Goal: Transaction & Acquisition: Purchase product/service

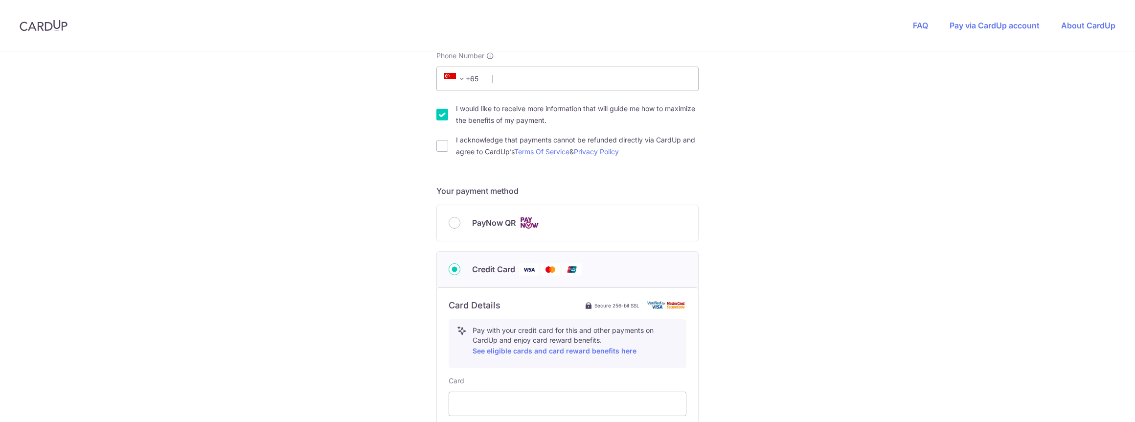
scroll to position [293, 0]
click at [450, 219] on input "PayNow QR" at bounding box center [454, 220] width 12 height 12
radio input "true"
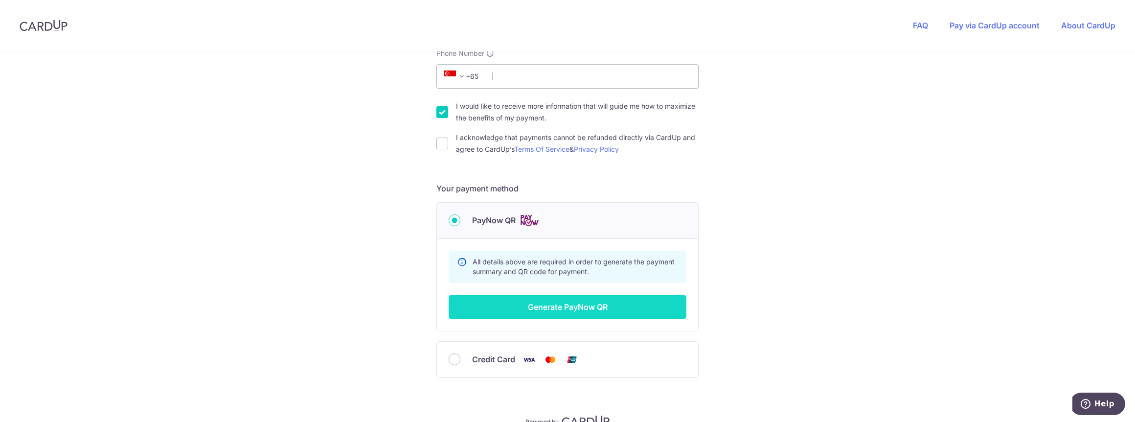
click at [555, 308] on button "Generate PayNow QR" at bounding box center [567, 306] width 238 height 24
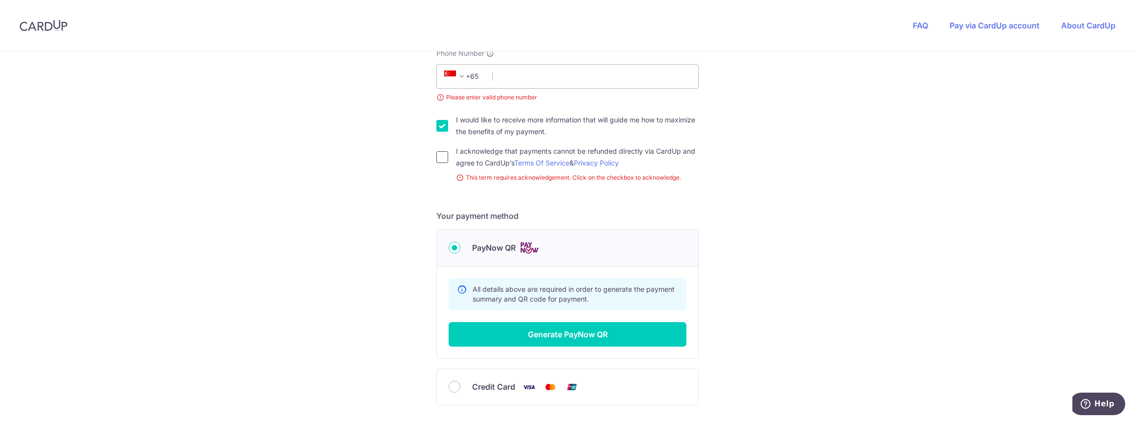
click at [438, 152] on input "I acknowledge that payments cannot be refunded directly via CardUp and agree to…" at bounding box center [442, 157] width 12 height 12
checkbox input "true"
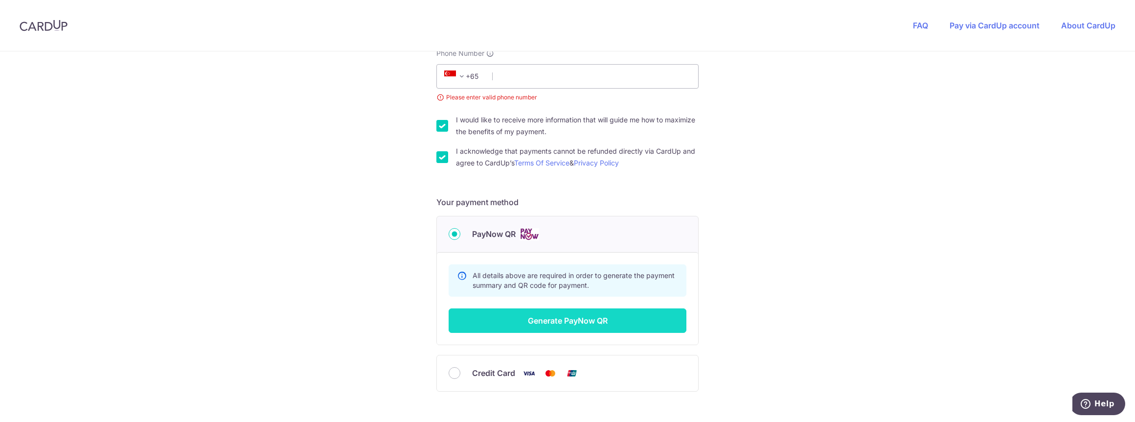
click at [531, 323] on button "Generate PayNow QR" at bounding box center [567, 320] width 238 height 24
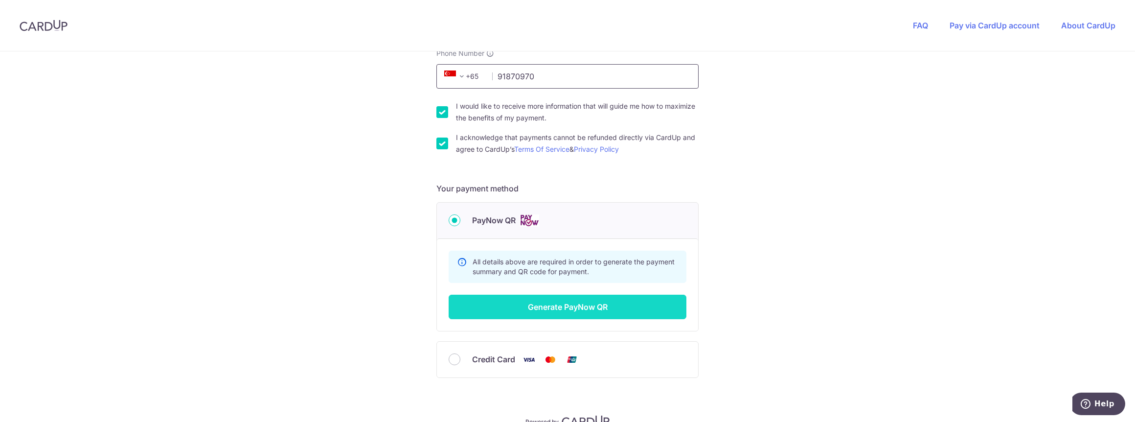
type input "91870970"
click at [576, 316] on button "Generate PayNow QR" at bounding box center [567, 306] width 238 height 24
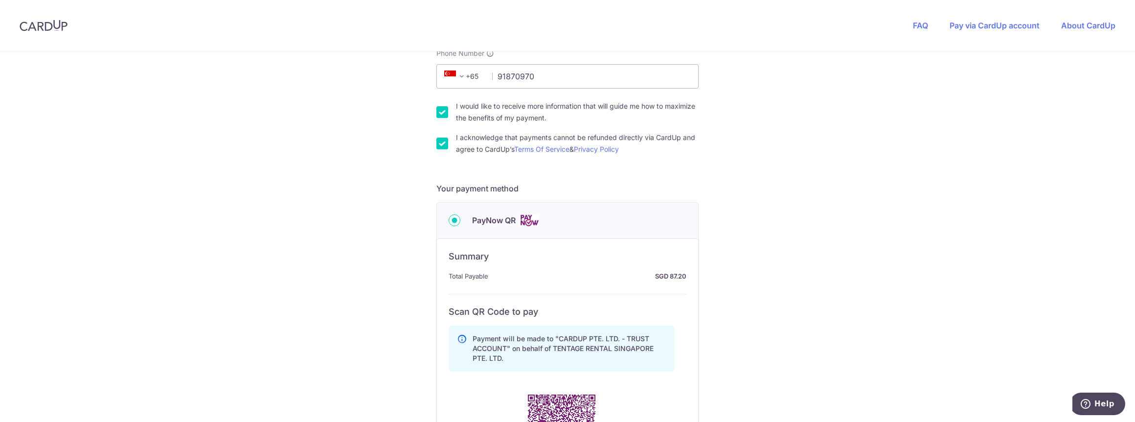
click at [582, 301] on div "Summary Total Payable SGD 87.20 All details above are required in order to gene…" at bounding box center [567, 399] width 261 height 322
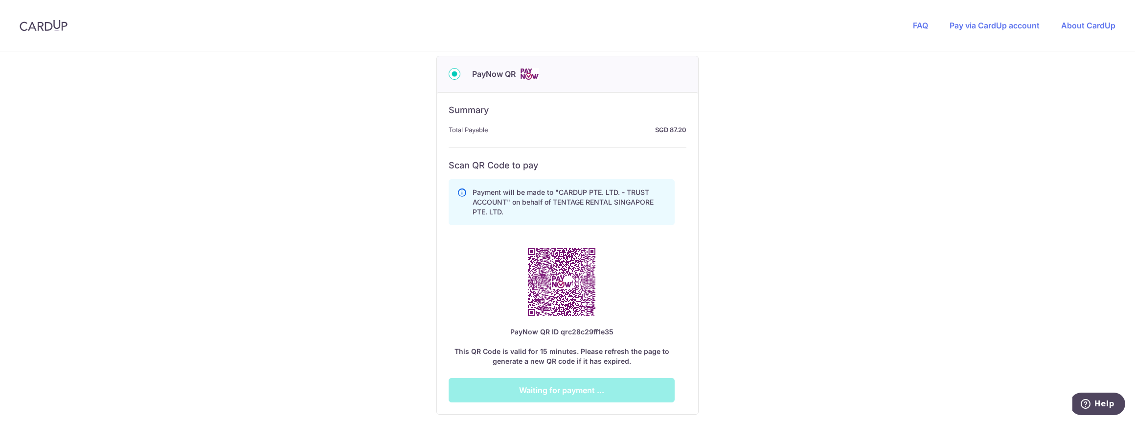
scroll to position [440, 0]
